Goal: Information Seeking & Learning: Find contact information

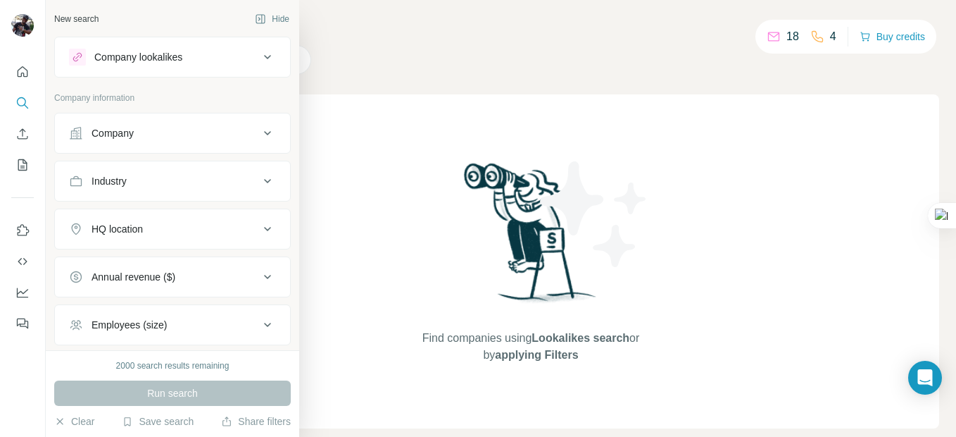
click at [259, 55] on icon at bounding box center [267, 57] width 17 height 17
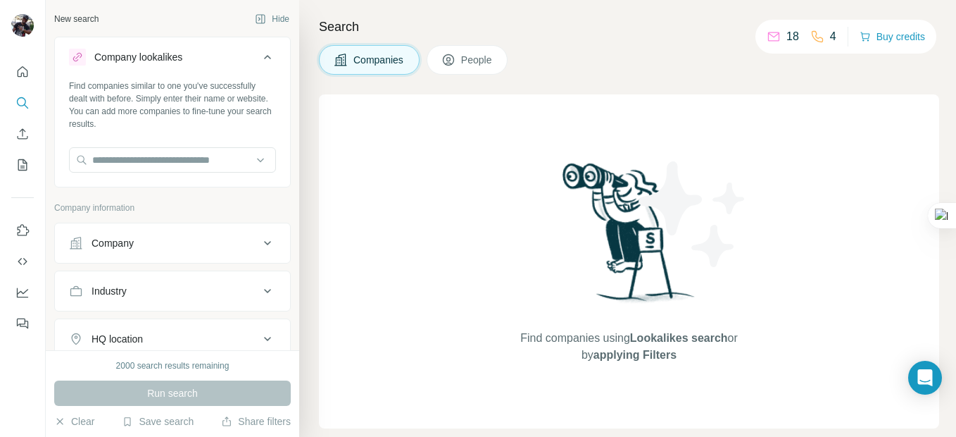
click at [259, 55] on icon at bounding box center [267, 57] width 17 height 17
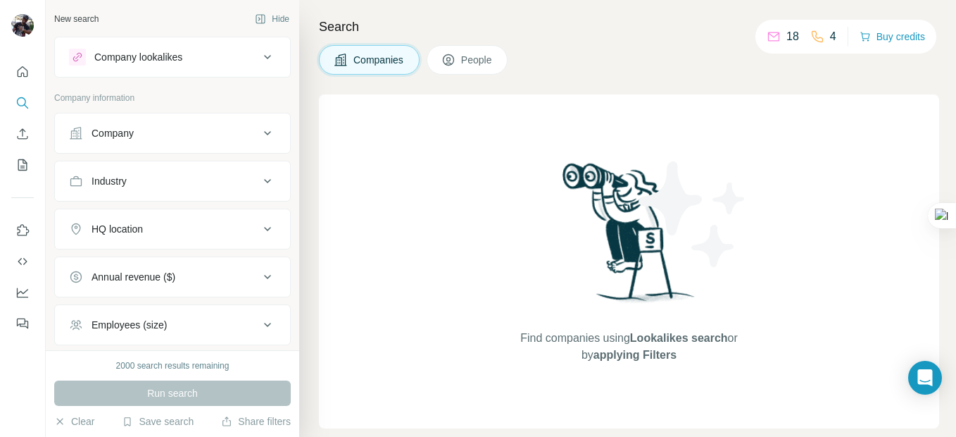
click at [467, 59] on span "People" at bounding box center [477, 60] width 32 height 14
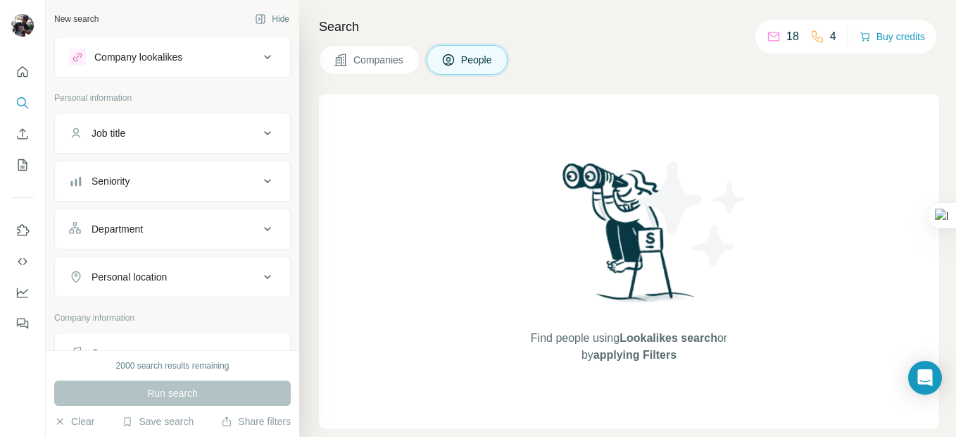
click at [130, 142] on button "Job title" at bounding box center [172, 133] width 235 height 34
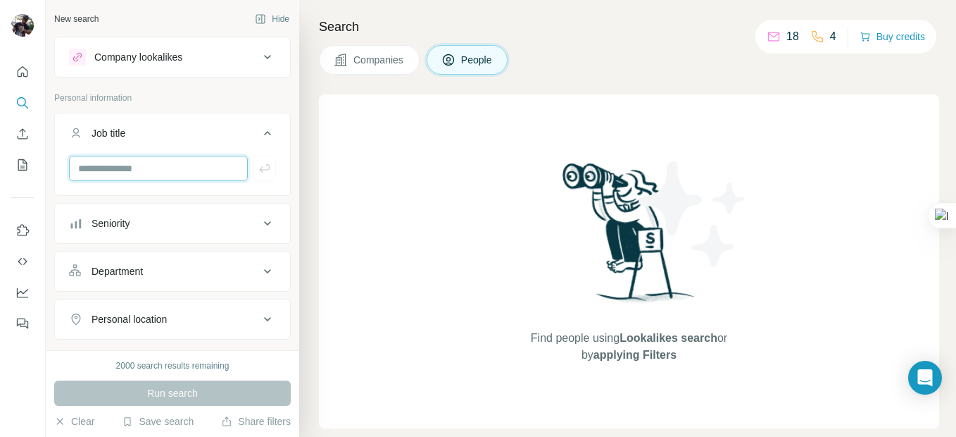
click at [114, 169] on input "text" at bounding box center [158, 168] width 179 height 25
type input "**********"
click at [264, 318] on icon at bounding box center [267, 319] width 7 height 4
click at [264, 56] on icon at bounding box center [267, 57] width 7 height 4
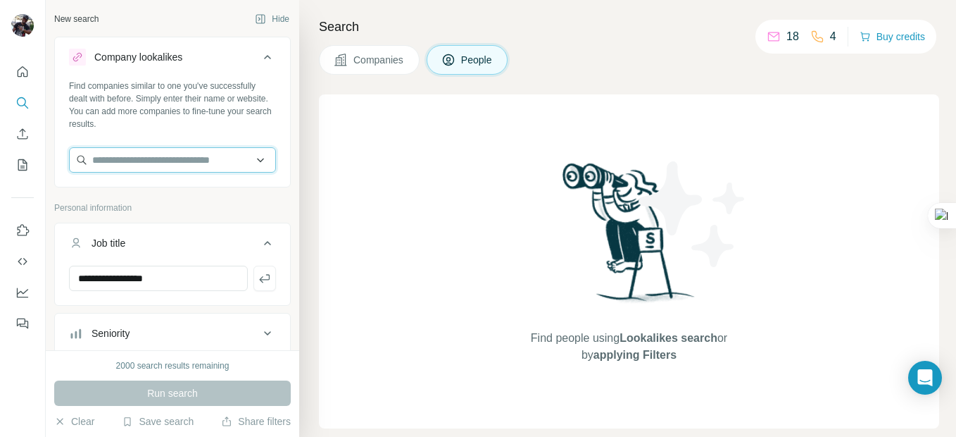
click at [98, 158] on input "text" at bounding box center [172, 159] width 207 height 25
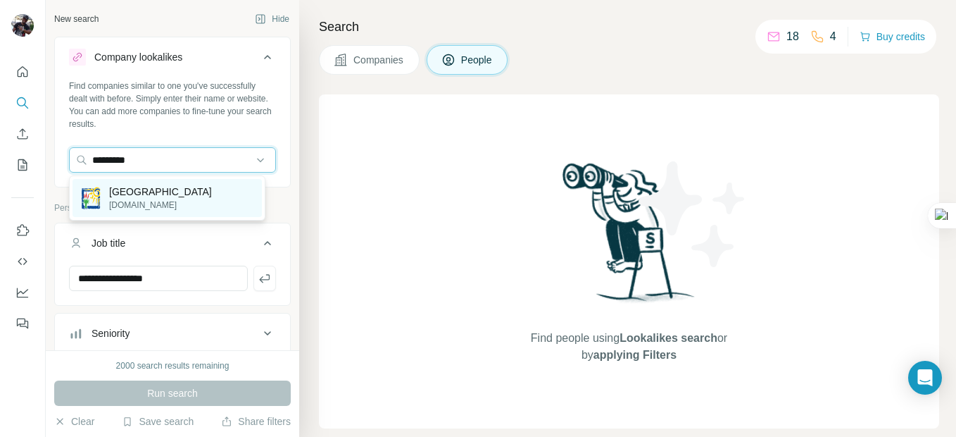
type input "*********"
click at [149, 195] on p "[GEOGRAPHIC_DATA]" at bounding box center [160, 191] width 103 height 14
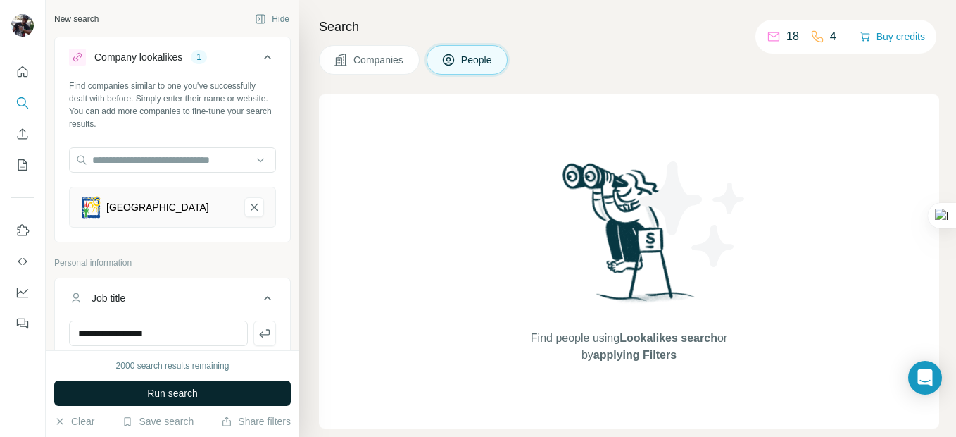
click at [160, 396] on span "Run search" at bounding box center [172, 393] width 51 height 14
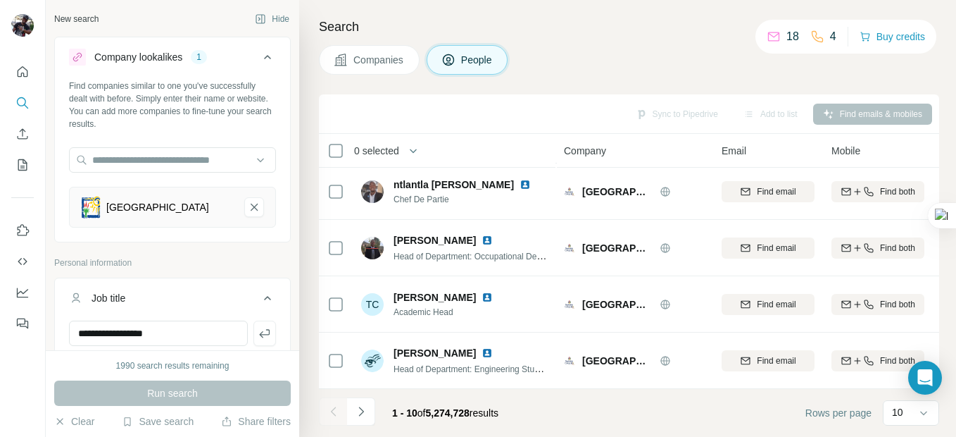
scroll to position [349, 0]
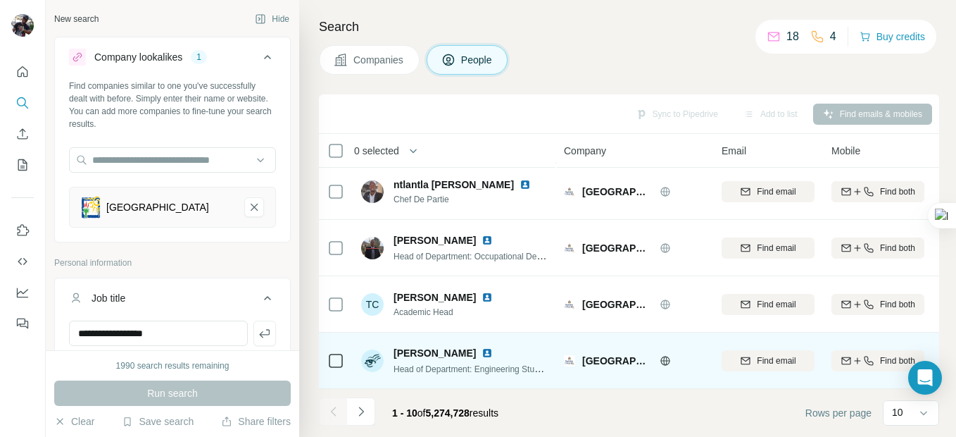
click at [493, 347] on img at bounding box center [487, 352] width 11 height 11
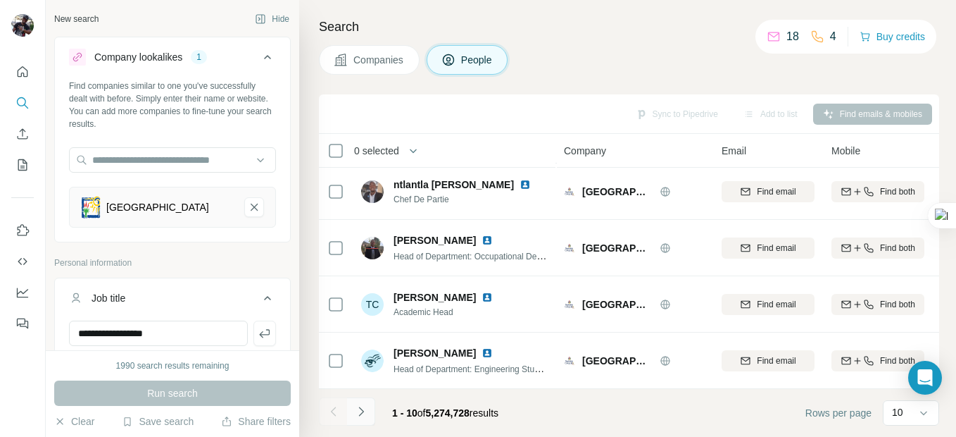
click at [358, 413] on icon "Navigate to next page" at bounding box center [361, 411] width 14 height 14
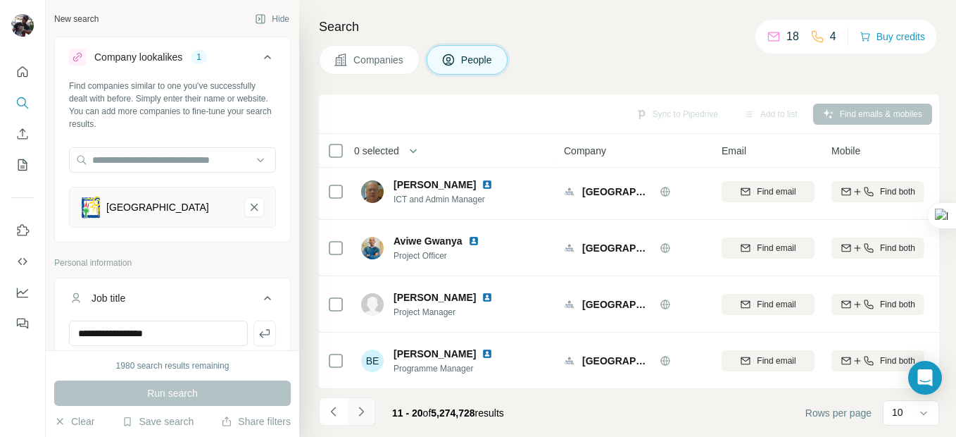
click at [359, 412] on icon "Navigate to next page" at bounding box center [361, 411] width 14 height 14
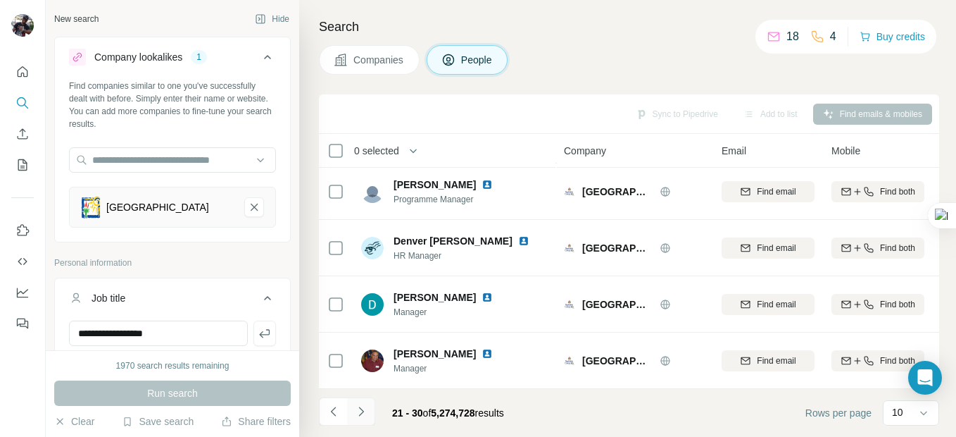
click at [358, 415] on icon "Navigate to next page" at bounding box center [361, 411] width 14 height 14
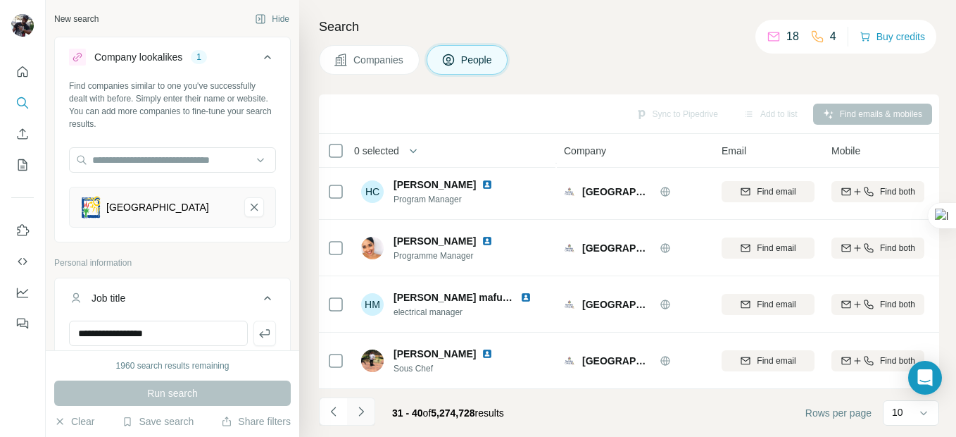
click at [365, 413] on icon "Navigate to next page" at bounding box center [361, 411] width 14 height 14
click at [359, 407] on icon "Navigate to next page" at bounding box center [360, 410] width 5 height 9
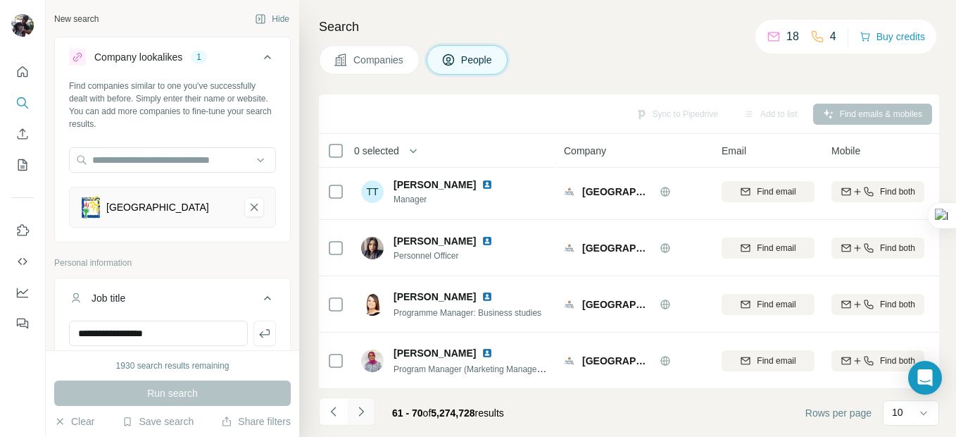
click at [361, 406] on icon "Navigate to next page" at bounding box center [361, 411] width 14 height 14
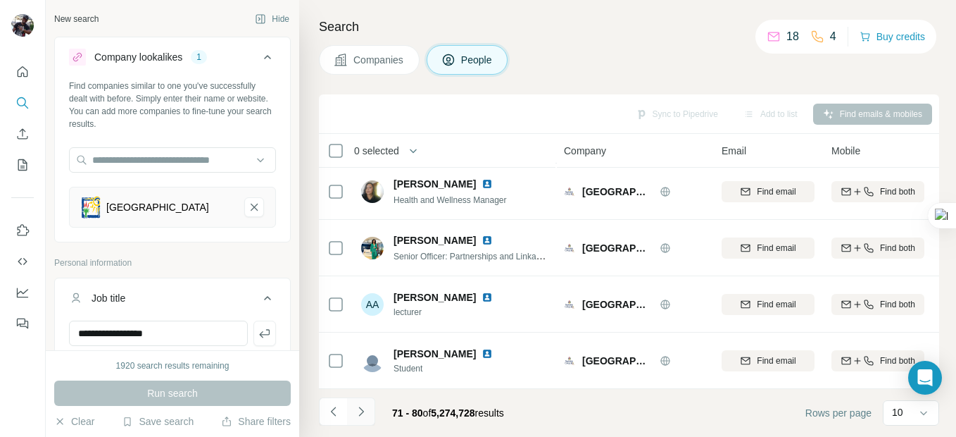
click at [361, 406] on icon "Navigate to next page" at bounding box center [361, 411] width 14 height 14
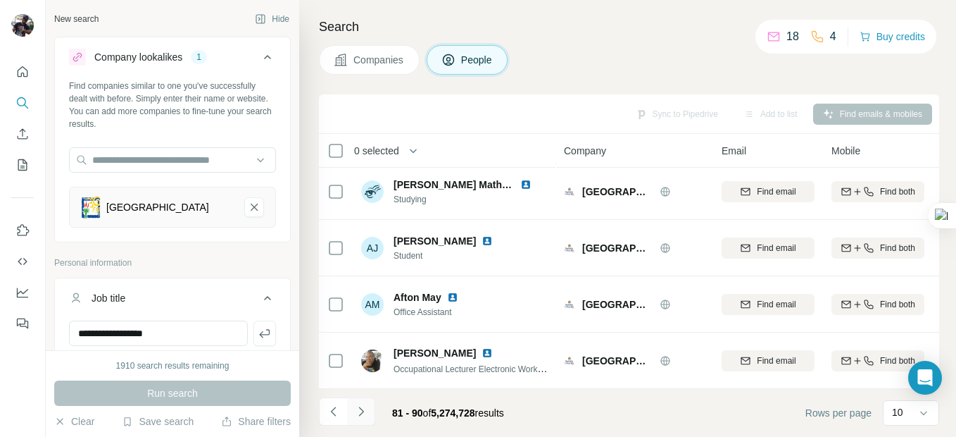
click at [361, 406] on icon "Navigate to next page" at bounding box center [361, 411] width 14 height 14
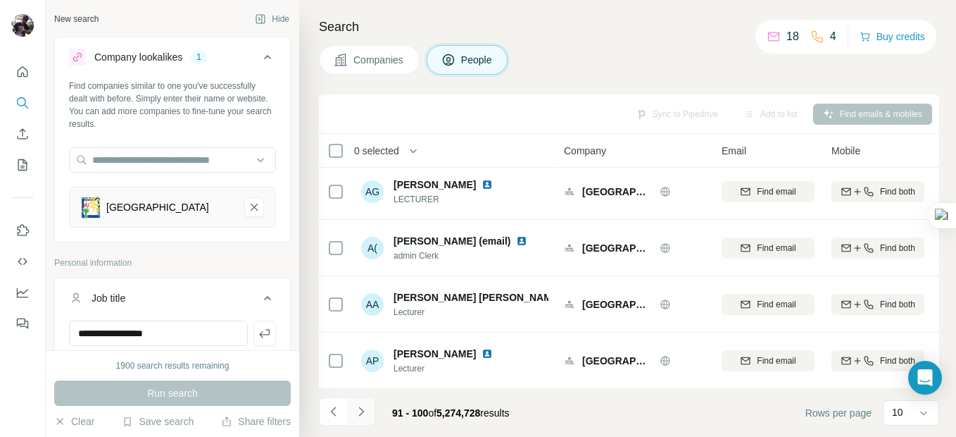
click at [361, 406] on icon "Navigate to next page" at bounding box center [361, 411] width 14 height 14
click at [248, 210] on icon "Ikhala Public TVET College-remove-button" at bounding box center [254, 207] width 13 height 14
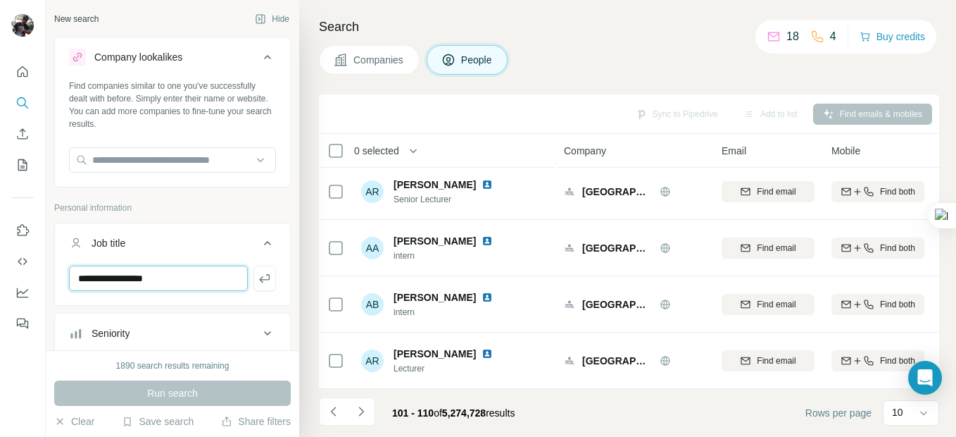
click at [182, 277] on input "**********" at bounding box center [158, 277] width 179 height 25
click at [258, 281] on icon "button" at bounding box center [265, 278] width 14 height 14
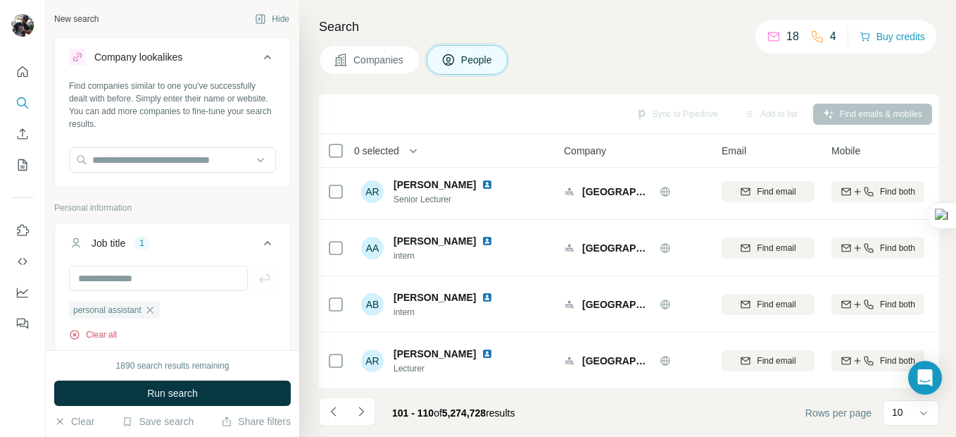
click at [101, 334] on button "Clear all" at bounding box center [93, 334] width 48 height 13
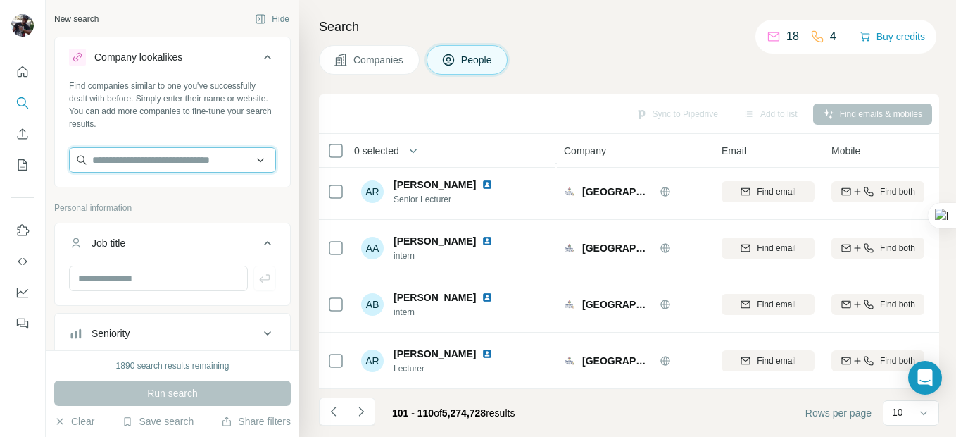
click at [151, 159] on input "text" at bounding box center [172, 159] width 207 height 25
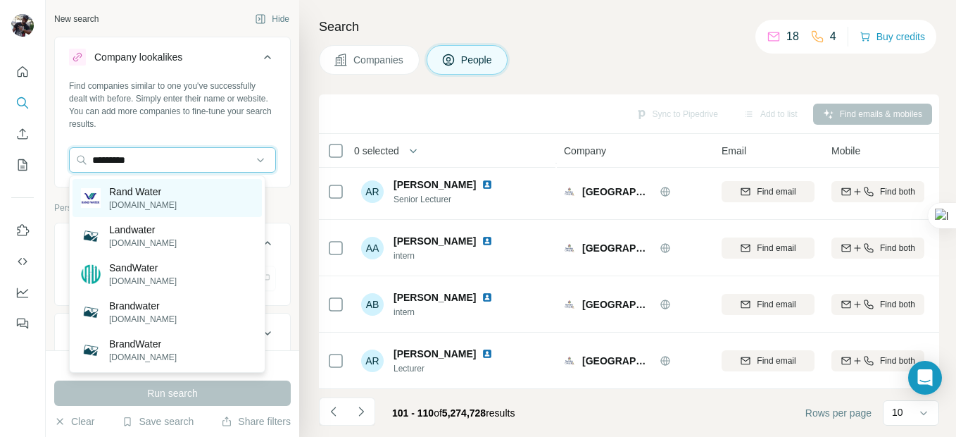
type input "*********"
click at [149, 191] on p "Rand Water" at bounding box center [143, 191] width 68 height 14
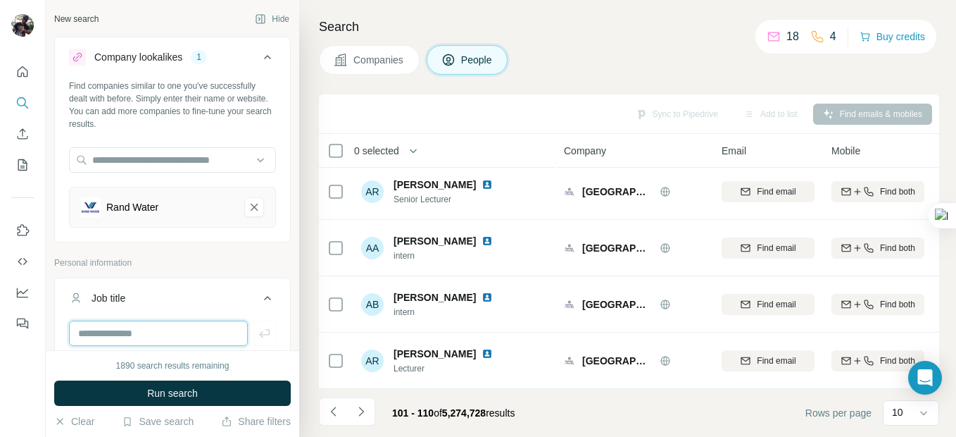
click at [116, 331] on input "text" at bounding box center [158, 332] width 179 height 25
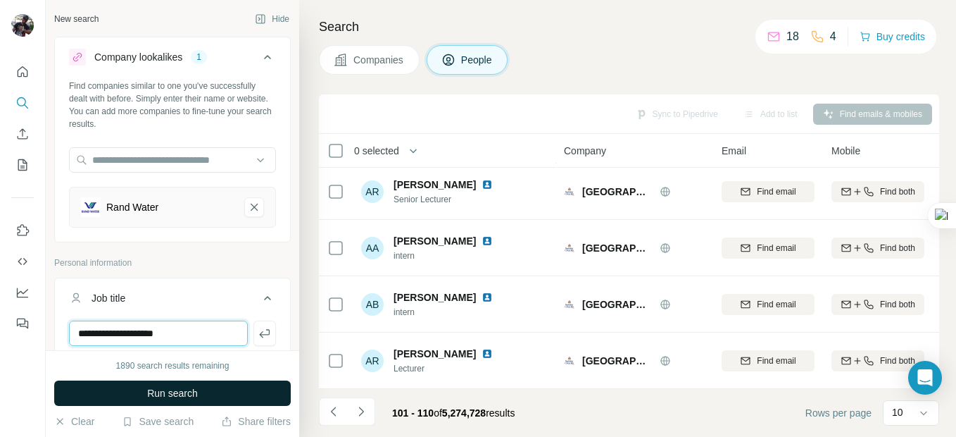
type input "**********"
click at [186, 394] on span "Run search" at bounding box center [172, 393] width 51 height 14
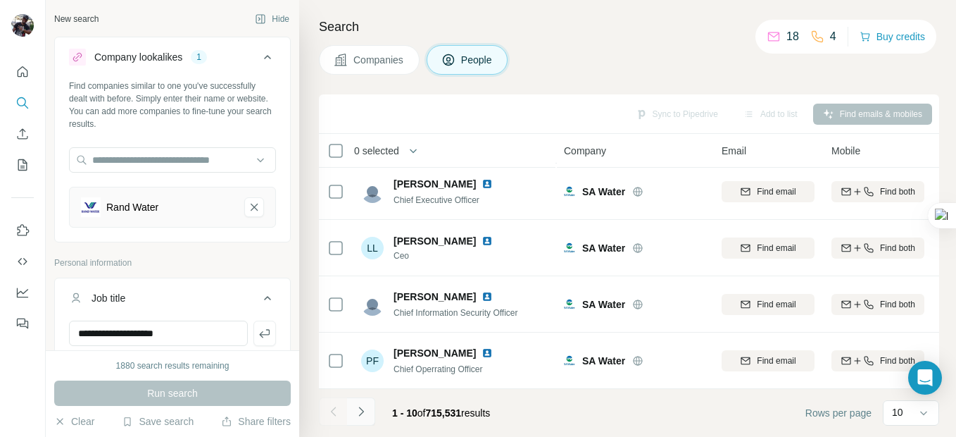
click at [365, 408] on icon "Navigate to next page" at bounding box center [361, 411] width 14 height 14
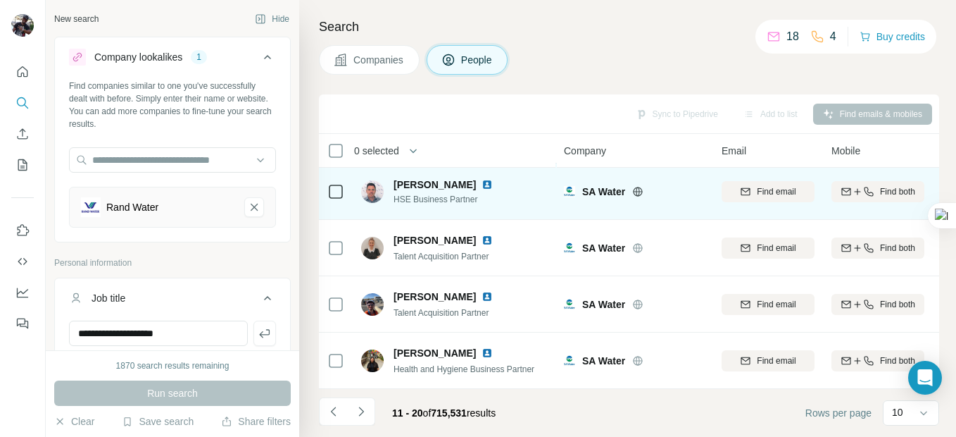
click at [482, 179] on img at bounding box center [487, 184] width 11 height 11
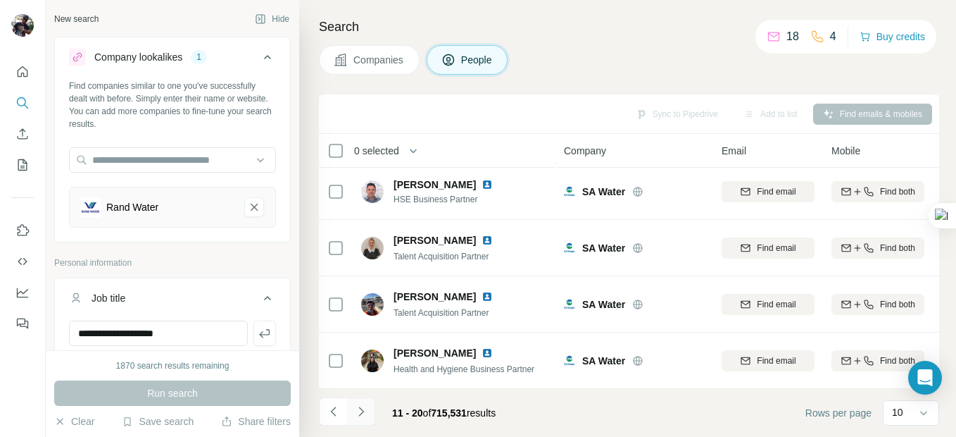
click at [361, 409] on icon "Navigate to next page" at bounding box center [360, 410] width 5 height 9
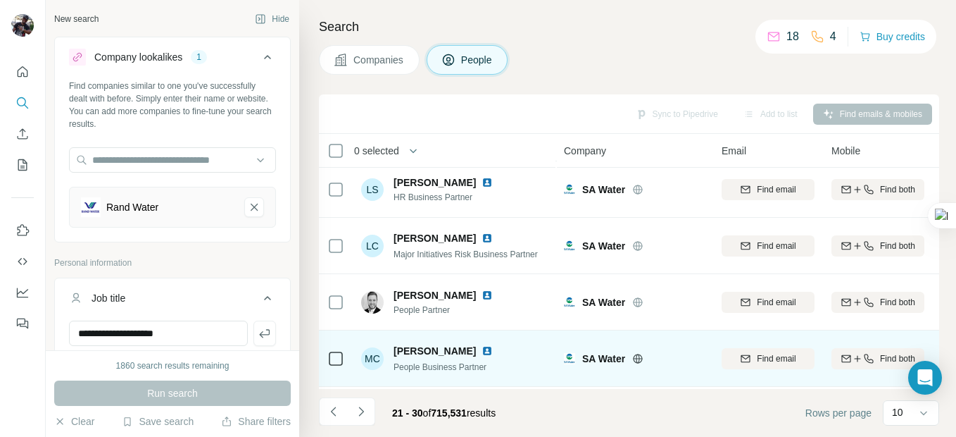
scroll to position [138, 0]
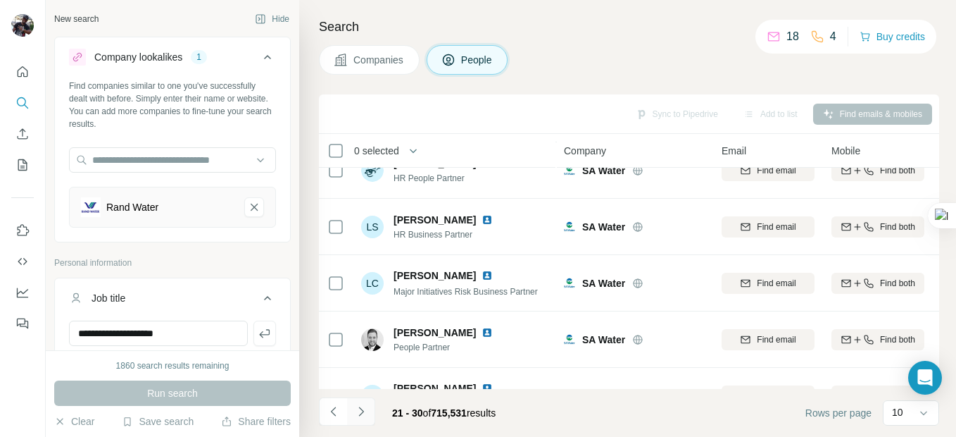
click at [356, 412] on icon "Navigate to next page" at bounding box center [361, 411] width 14 height 14
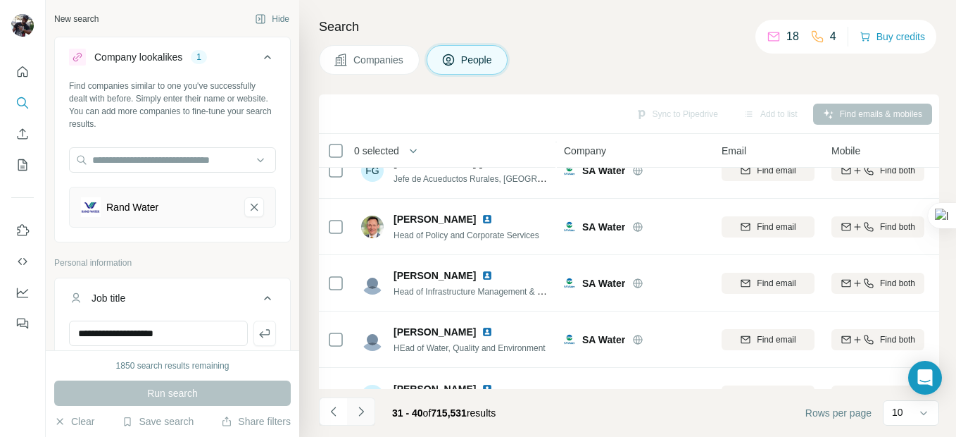
click at [356, 412] on icon "Navigate to next page" at bounding box center [361, 411] width 14 height 14
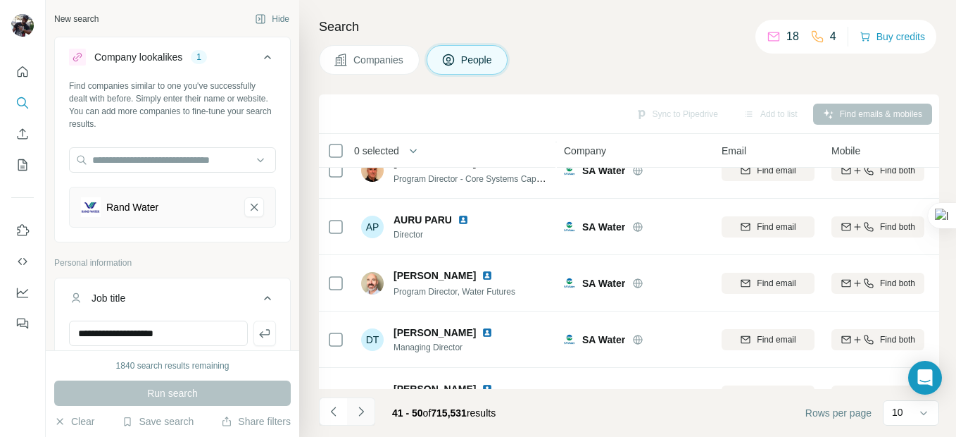
click at [356, 412] on icon "Navigate to next page" at bounding box center [361, 411] width 14 height 14
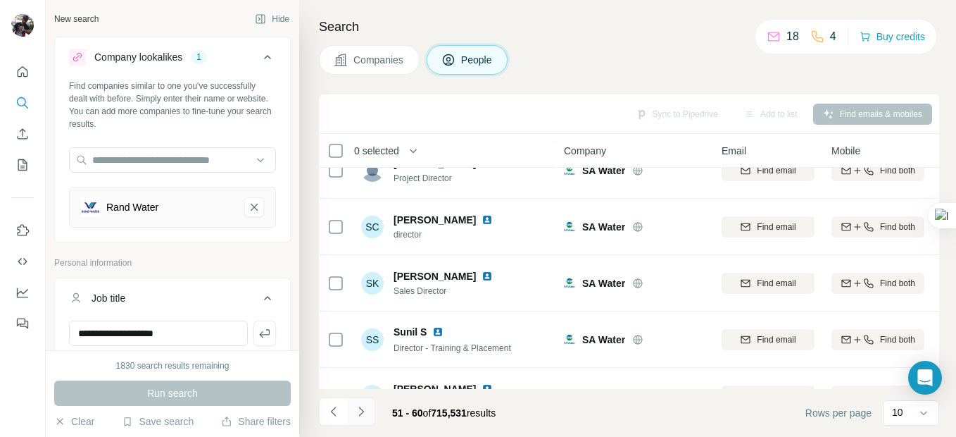
click at [356, 412] on icon "Navigate to next page" at bounding box center [361, 411] width 14 height 14
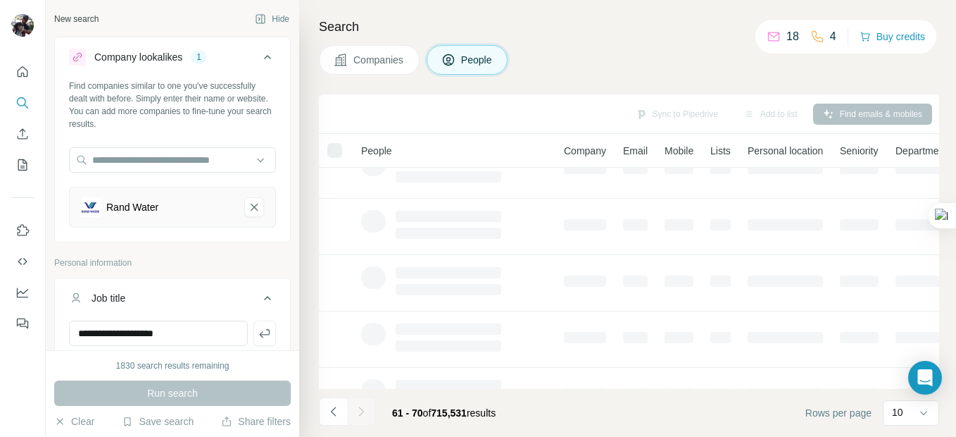
click at [356, 412] on div at bounding box center [361, 411] width 28 height 28
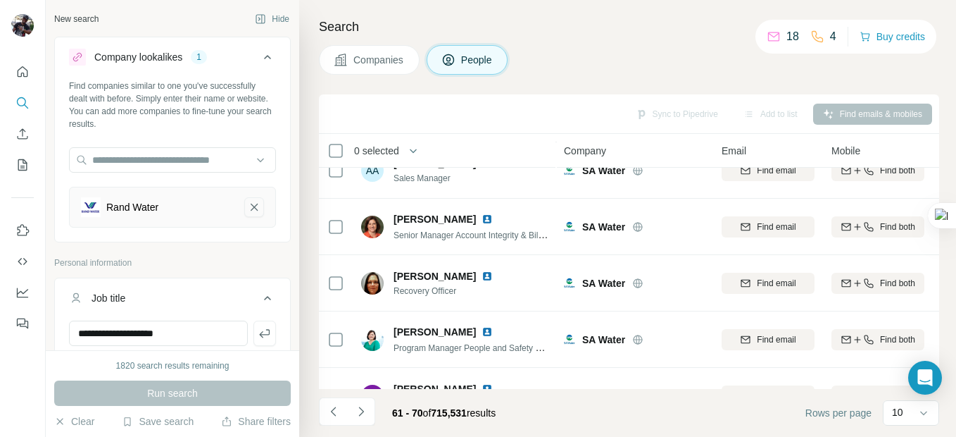
click at [248, 208] on icon "Rand Water-remove-button" at bounding box center [254, 207] width 13 height 14
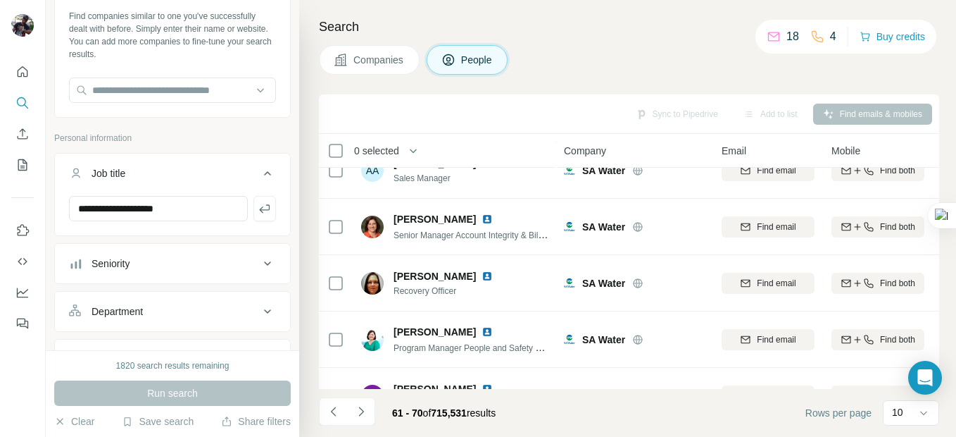
scroll to position [141, 0]
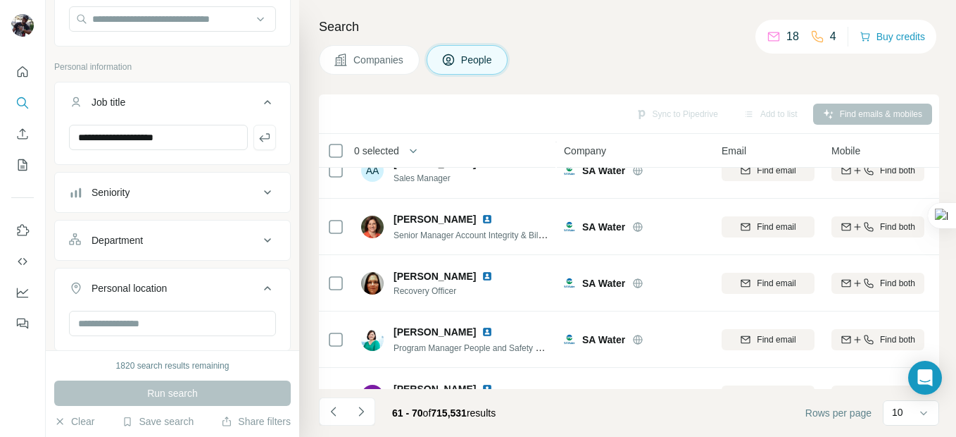
click at [258, 146] on button "button" at bounding box center [264, 137] width 23 height 25
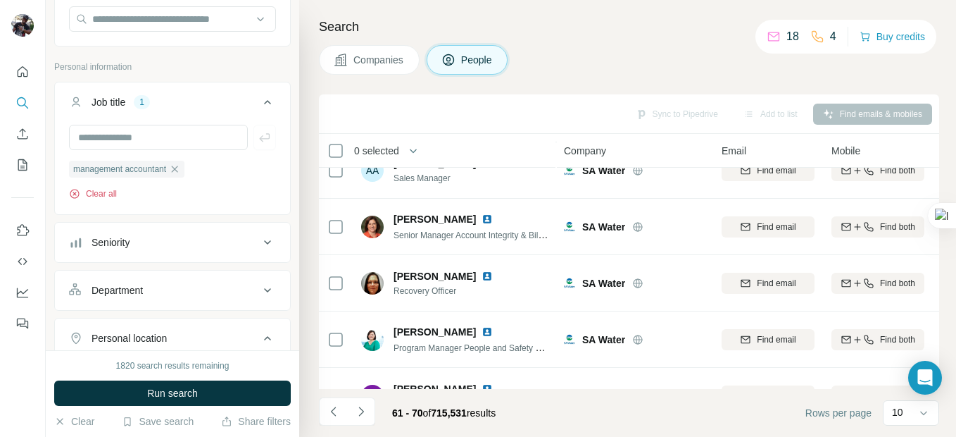
click at [108, 196] on button "Clear all" at bounding box center [93, 193] width 48 height 13
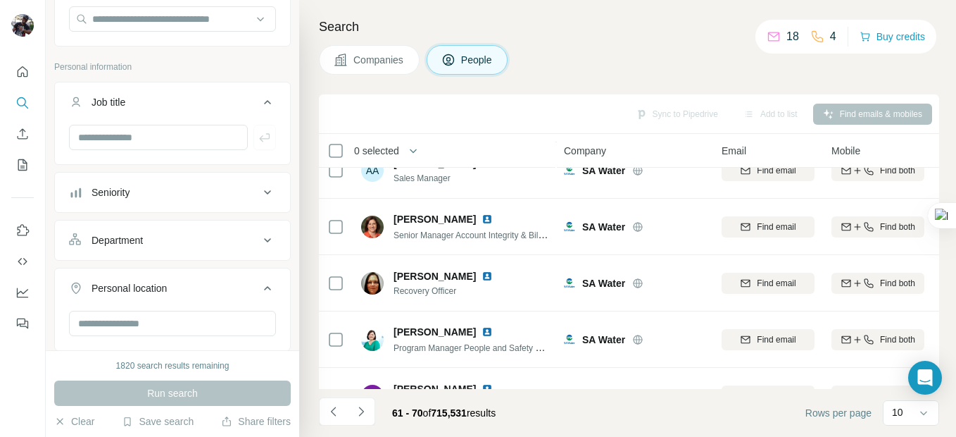
click at [389, 58] on span "Companies" at bounding box center [378, 60] width 51 height 14
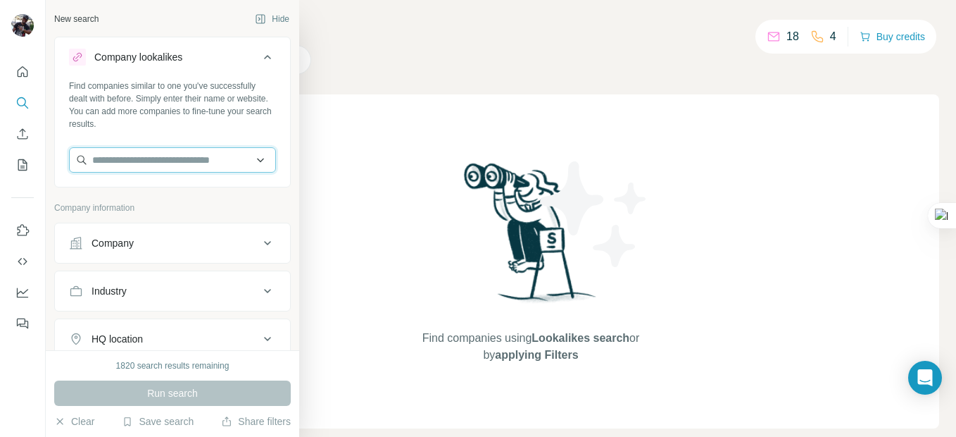
click at [100, 151] on input "text" at bounding box center [172, 159] width 207 height 25
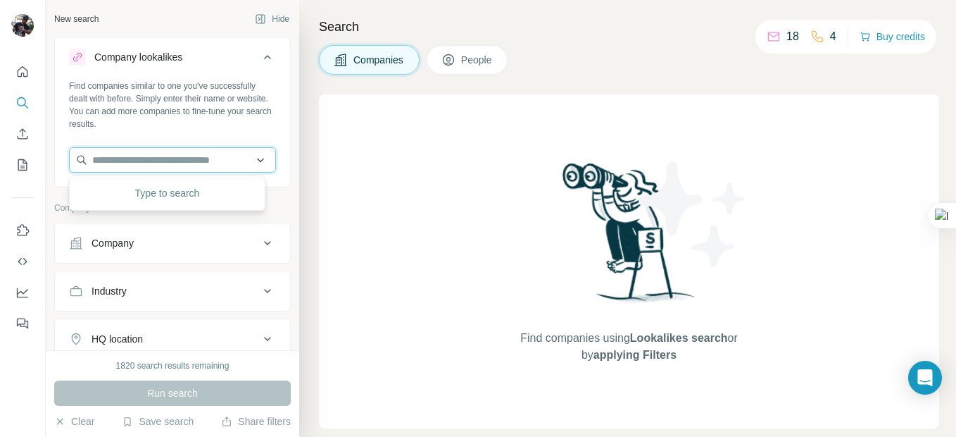
click at [122, 158] on input "text" at bounding box center [172, 159] width 207 height 25
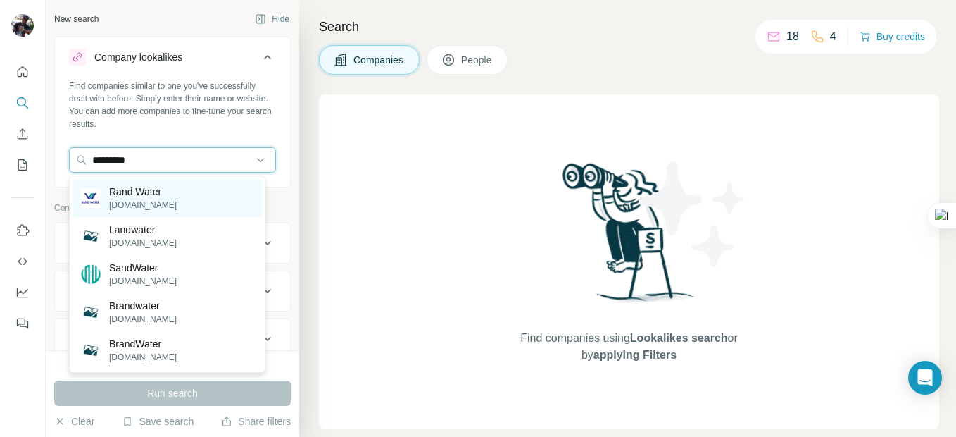
type input "*********"
click at [125, 197] on p "Rand Water" at bounding box center [143, 191] width 68 height 14
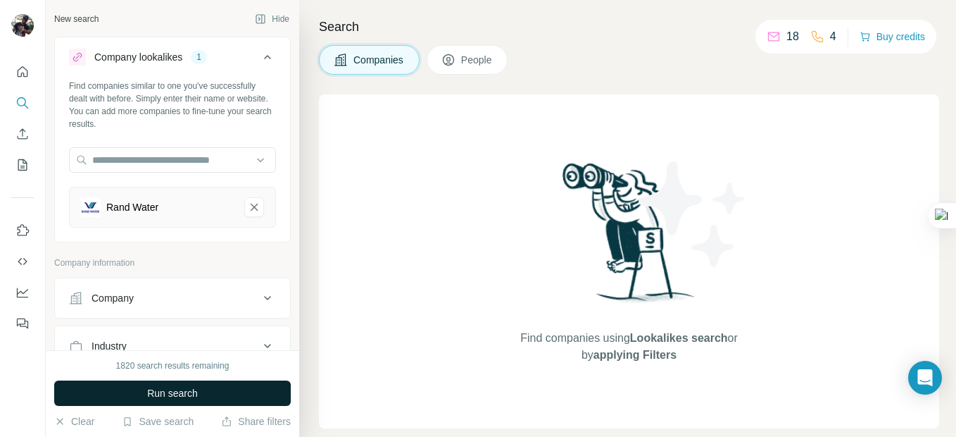
click at [189, 392] on span "Run search" at bounding box center [172, 393] width 51 height 14
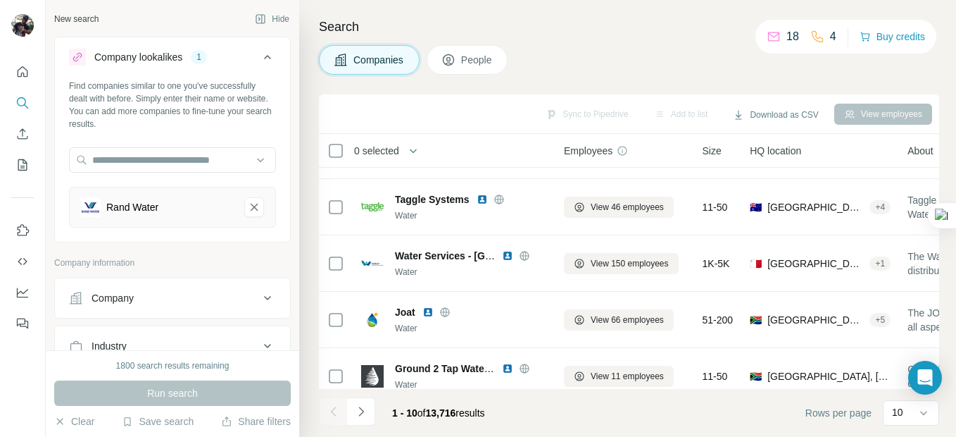
scroll to position [349, 0]
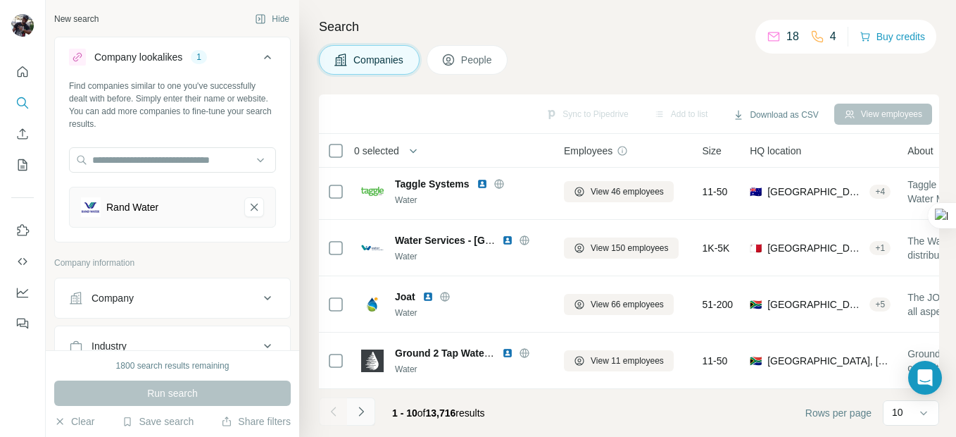
click at [362, 411] on icon "Navigate to next page" at bounding box center [361, 411] width 14 height 14
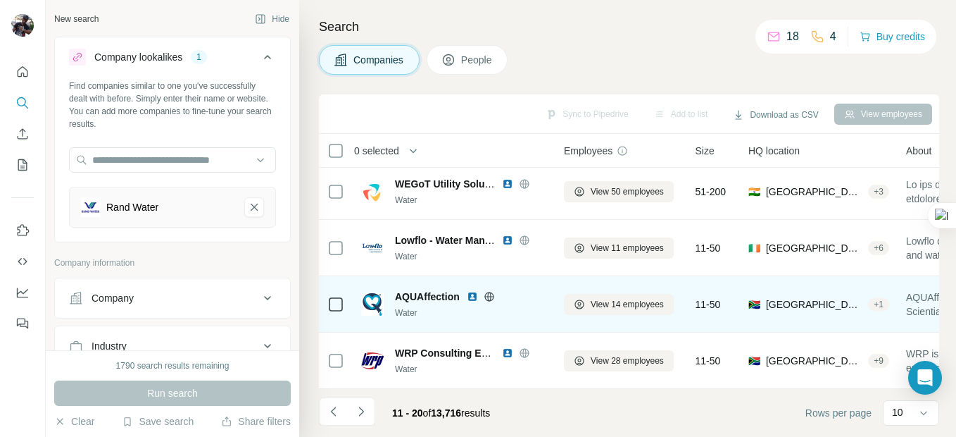
scroll to position [0, 0]
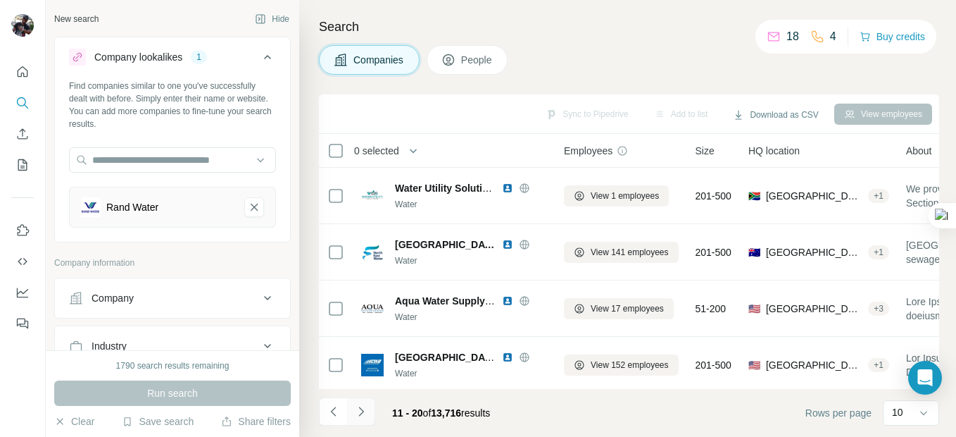
click at [360, 415] on icon "Navigate to next page" at bounding box center [361, 411] width 14 height 14
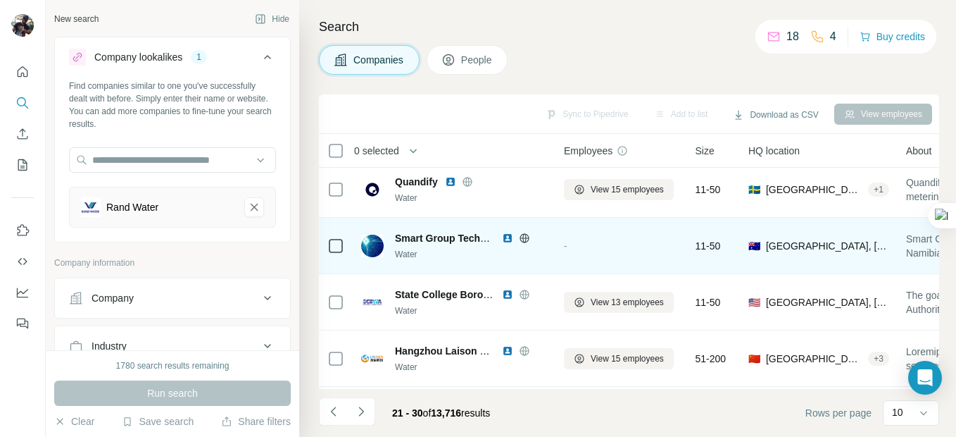
scroll to position [349, 0]
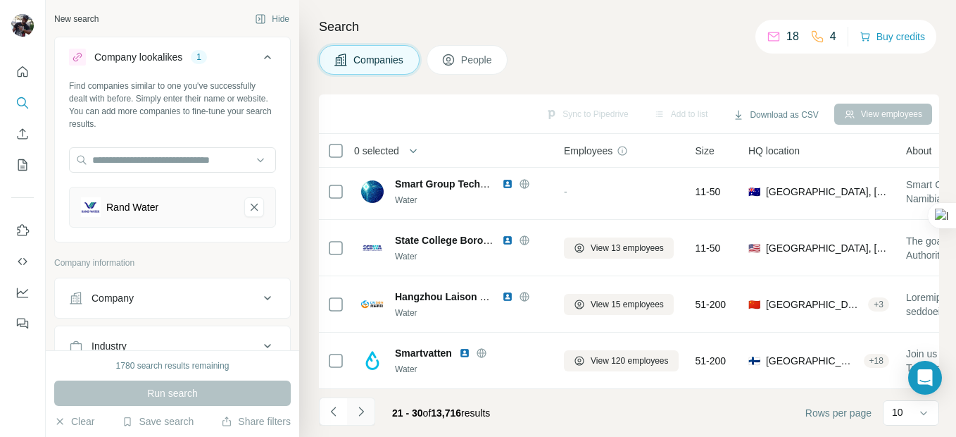
click at [356, 412] on icon "Navigate to next page" at bounding box center [361, 411] width 14 height 14
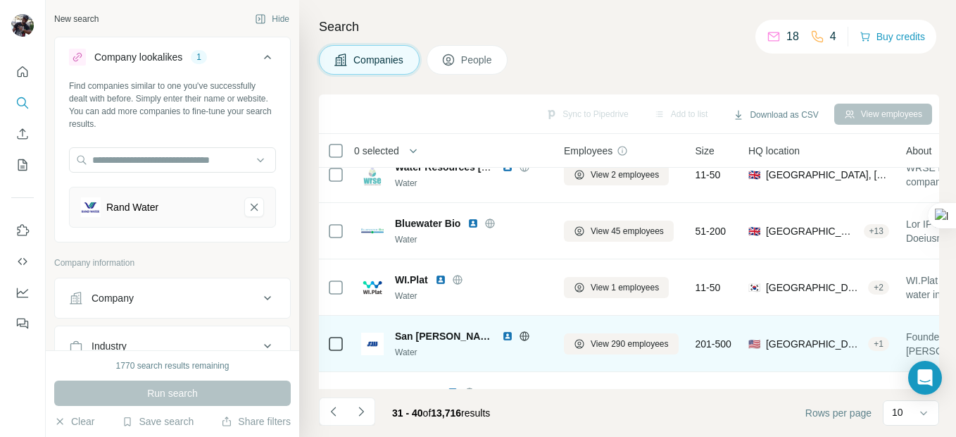
scroll to position [211, 0]
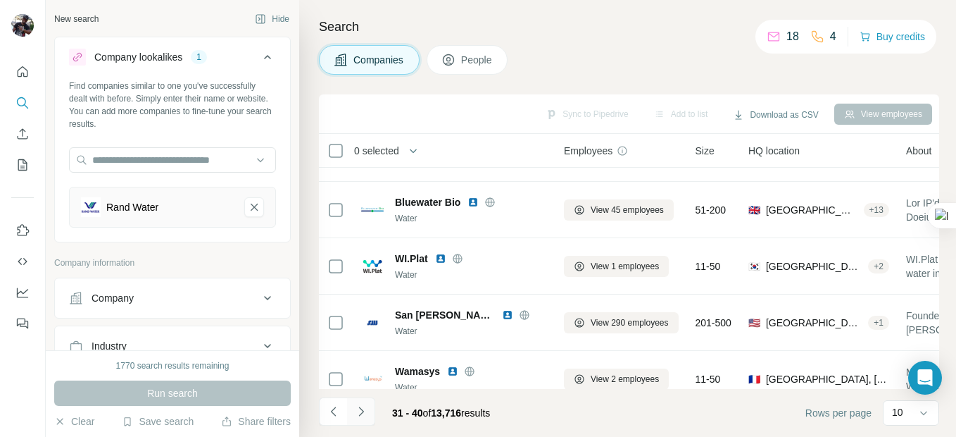
click at [361, 409] on icon "Navigate to next page" at bounding box center [360, 410] width 5 height 9
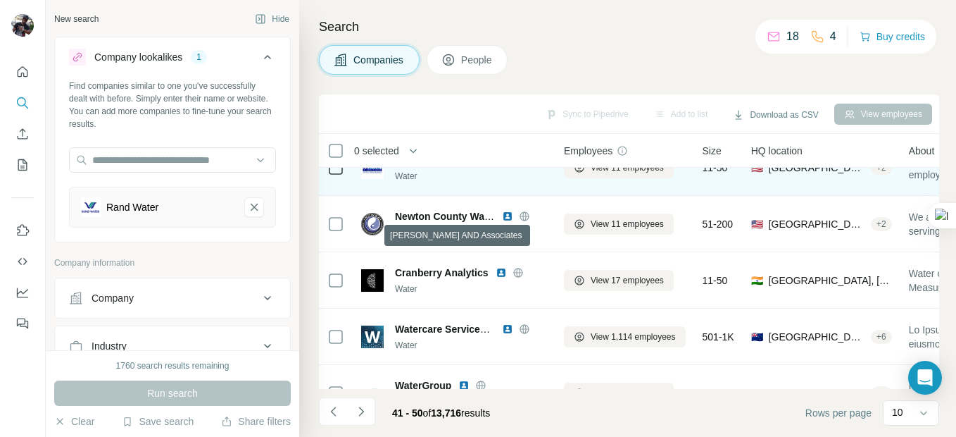
scroll to position [349, 0]
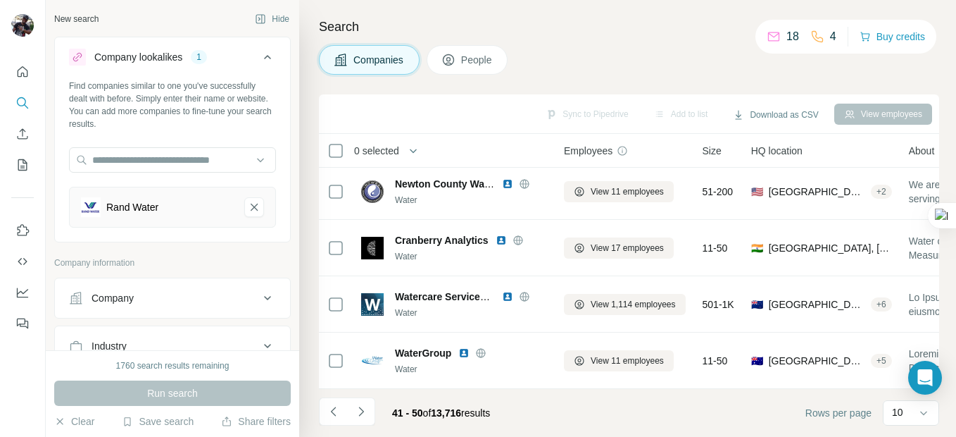
click at [358, 419] on button "Navigate to next page" at bounding box center [361, 411] width 28 height 28
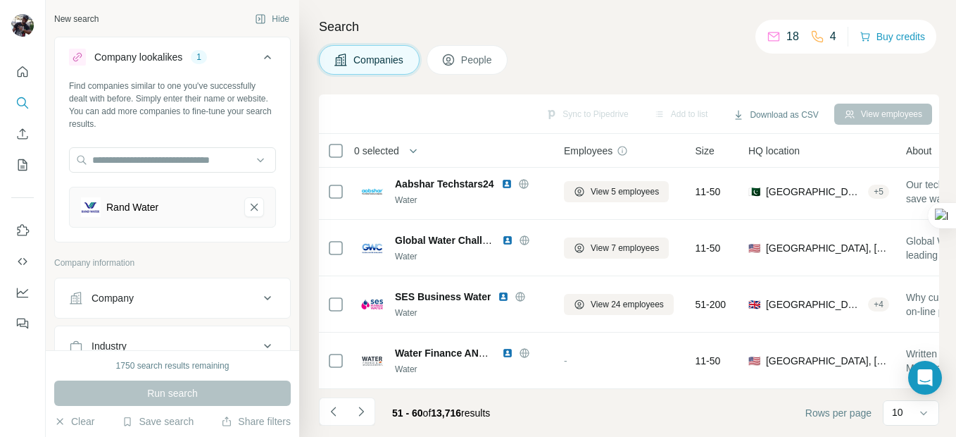
click at [354, 406] on icon "Navigate to next page" at bounding box center [361, 411] width 14 height 14
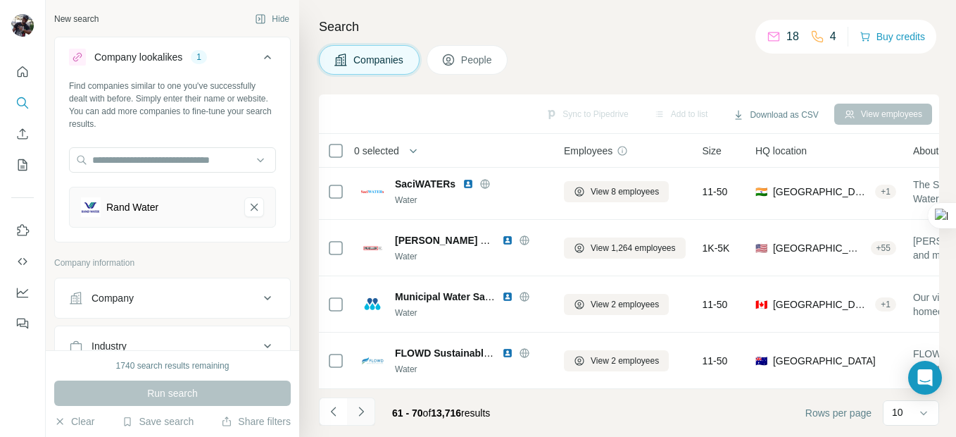
click at [363, 408] on icon "Navigate to next page" at bounding box center [361, 411] width 14 height 14
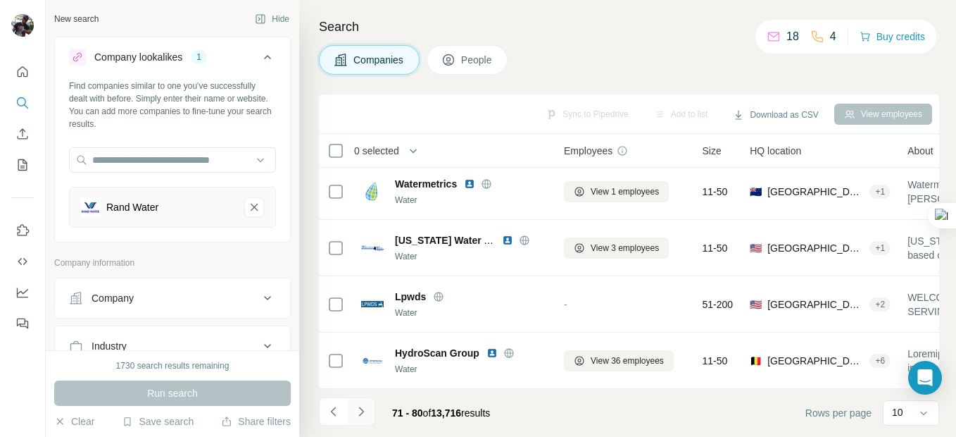
click at [358, 408] on icon "Navigate to next page" at bounding box center [361, 411] width 14 height 14
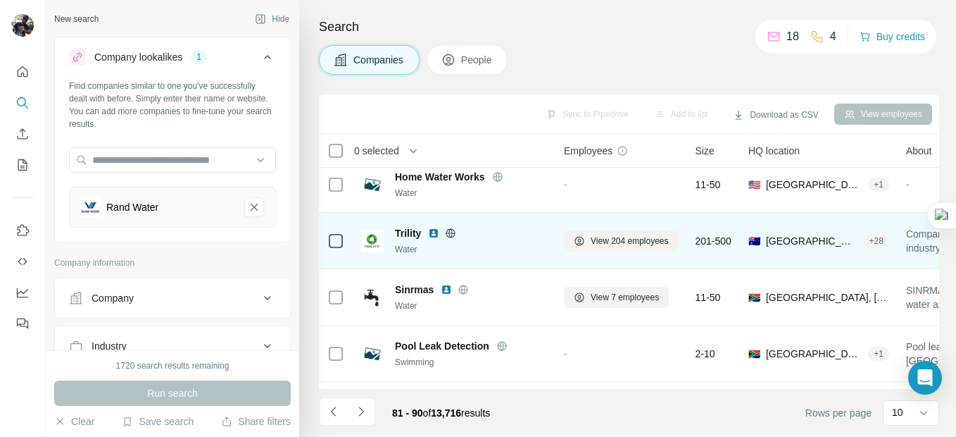
scroll to position [0, 0]
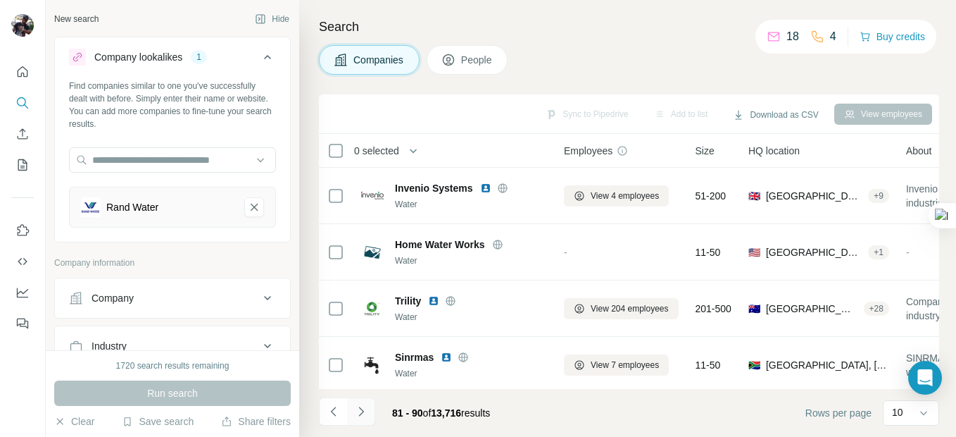
click at [365, 407] on icon "Navigate to next page" at bounding box center [361, 411] width 14 height 14
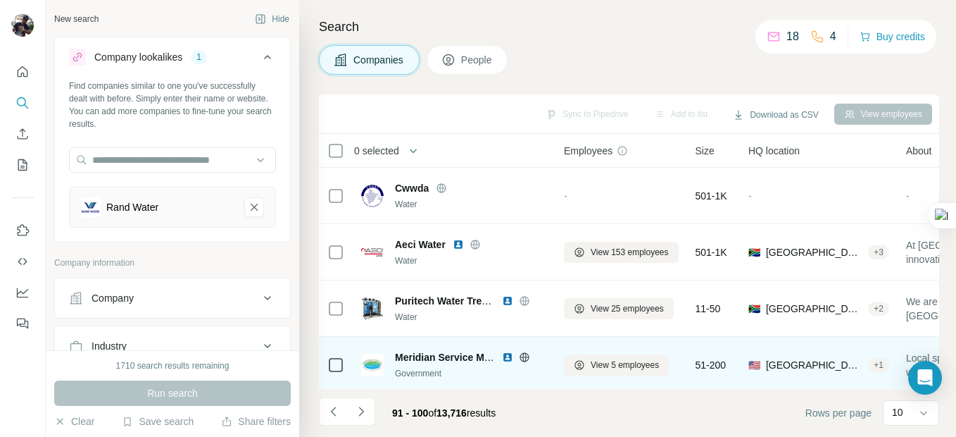
scroll to position [349, 0]
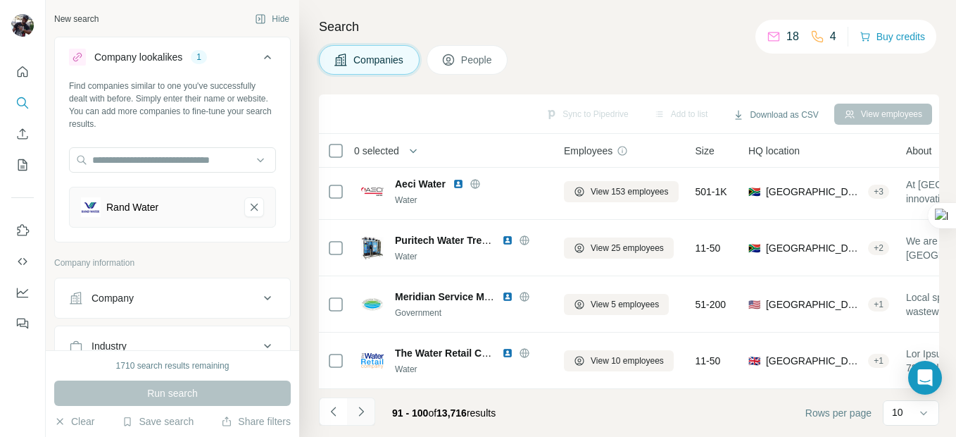
click at [360, 415] on icon "Navigate to next page" at bounding box center [361, 411] width 14 height 14
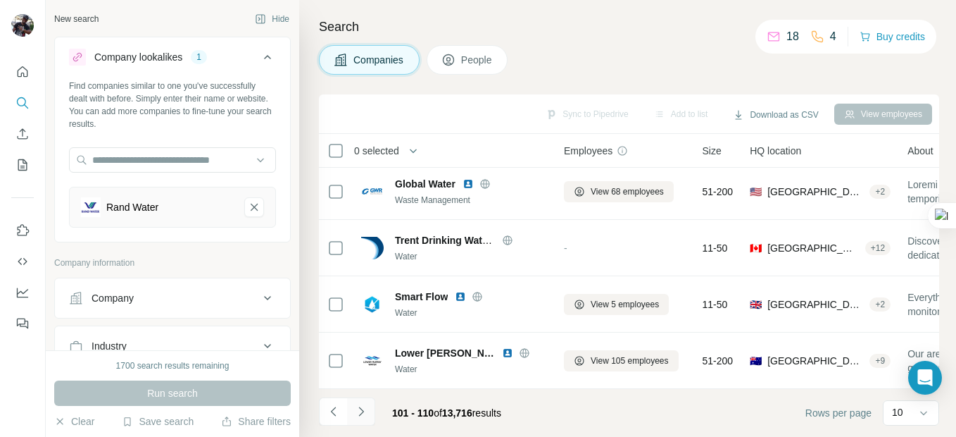
click at [356, 410] on icon "Navigate to next page" at bounding box center [361, 411] width 14 height 14
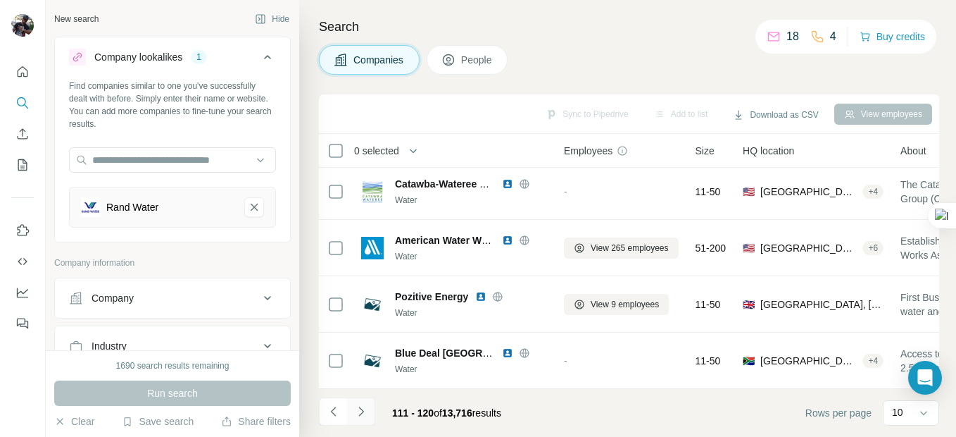
click at [355, 415] on icon "Navigate to next page" at bounding box center [361, 411] width 14 height 14
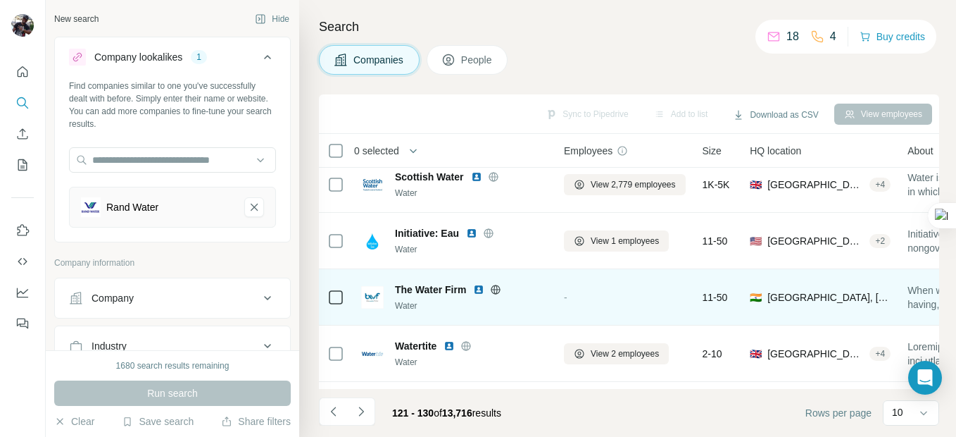
scroll to position [0, 0]
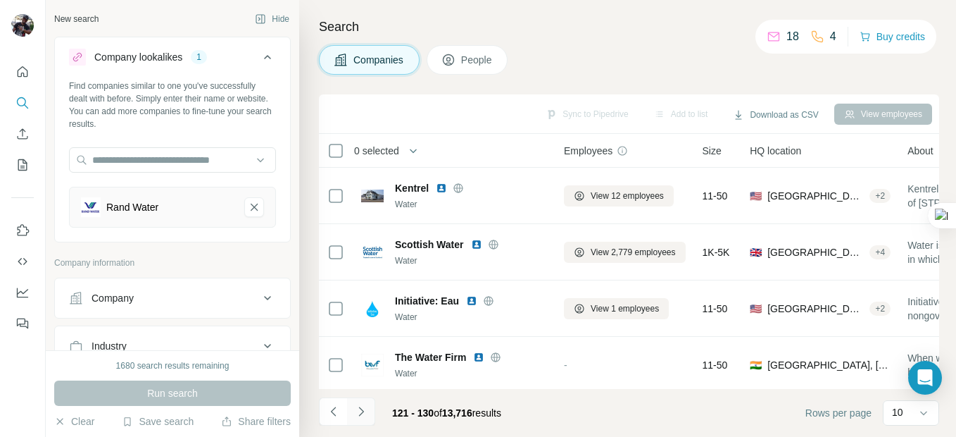
click at [367, 413] on icon "Navigate to next page" at bounding box center [361, 411] width 14 height 14
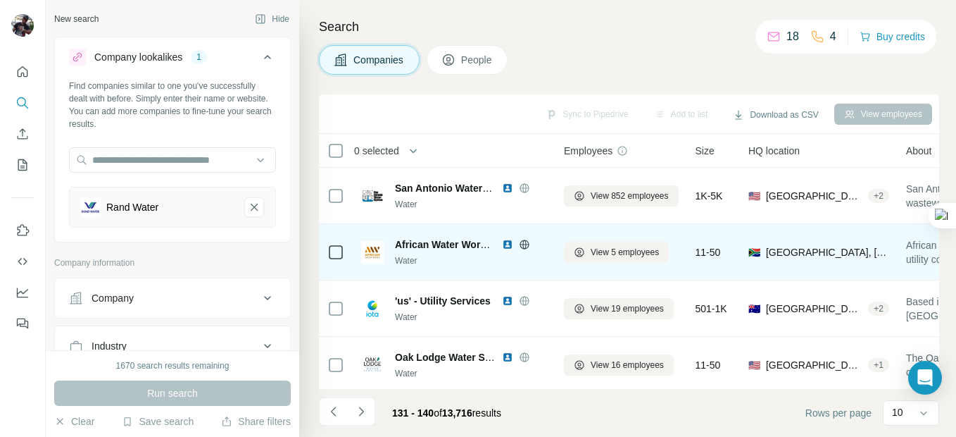
click at [501, 248] on div "African Water Works Utility" at bounding box center [471, 244] width 152 height 14
click at [503, 244] on img at bounding box center [507, 244] width 11 height 11
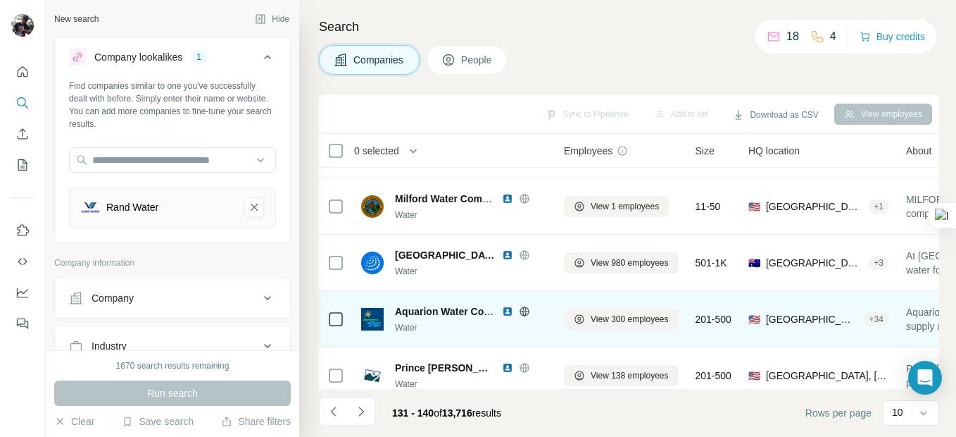
scroll to position [349, 0]
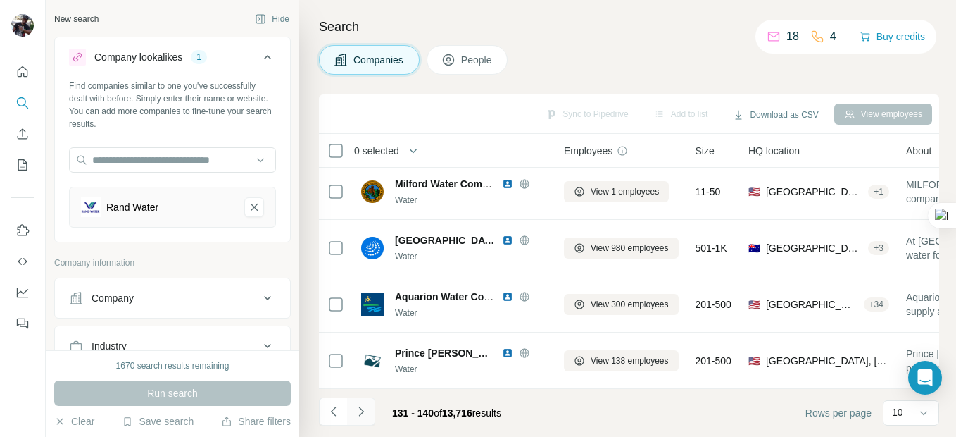
click at [353, 409] on button "Navigate to next page" at bounding box center [361, 411] width 28 height 28
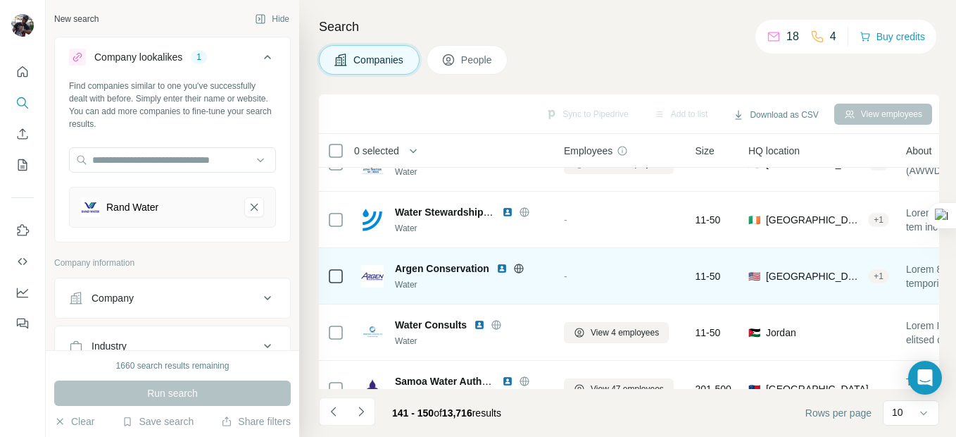
scroll to position [0, 0]
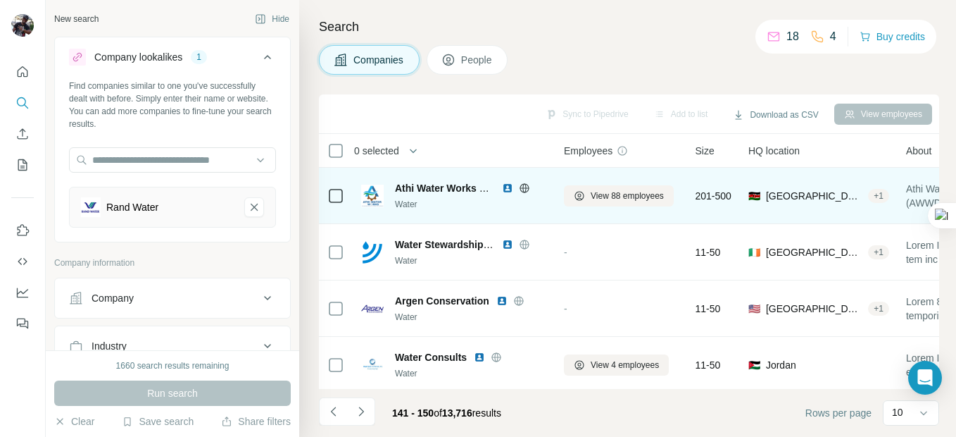
click at [506, 187] on img at bounding box center [507, 187] width 11 height 11
